Goal: Transaction & Acquisition: Purchase product/service

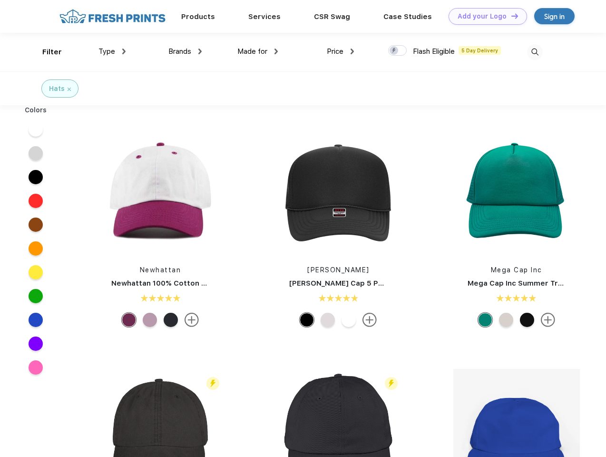
click at [485, 16] on link "Add your Logo Design Tool" at bounding box center [488, 16] width 79 height 17
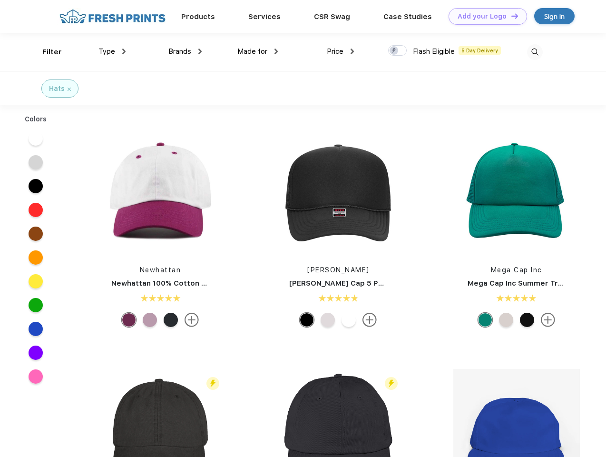
click at [0, 0] on div "Design Tool" at bounding box center [0, 0] width 0 height 0
click at [511, 16] on link "Add your Logo Design Tool" at bounding box center [488, 16] width 79 height 17
click at [46, 52] on div "Filter" at bounding box center [52, 52] width 20 height 11
click at [112, 51] on span "Type" at bounding box center [107, 51] width 17 height 9
click at [185, 51] on span "Brands" at bounding box center [180, 51] width 23 height 9
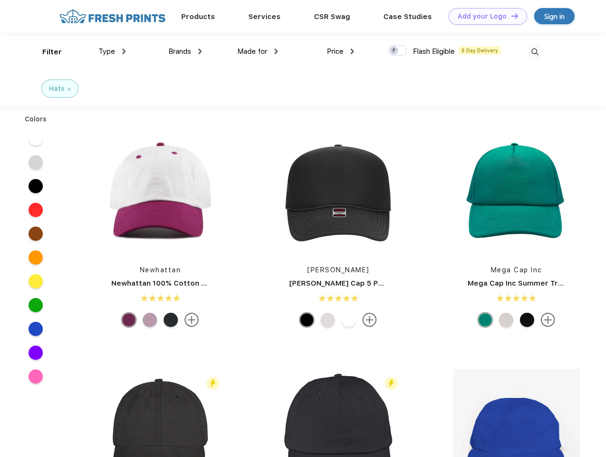
click at [258, 51] on span "Made for" at bounding box center [253, 51] width 30 height 9
click at [341, 51] on span "Price" at bounding box center [335, 51] width 17 height 9
click at [398, 51] on div at bounding box center [397, 50] width 19 height 10
click at [395, 51] on input "checkbox" at bounding box center [391, 48] width 6 height 6
click at [535, 52] on img at bounding box center [535, 52] width 16 height 16
